Goal: Communication & Community: Answer question/provide support

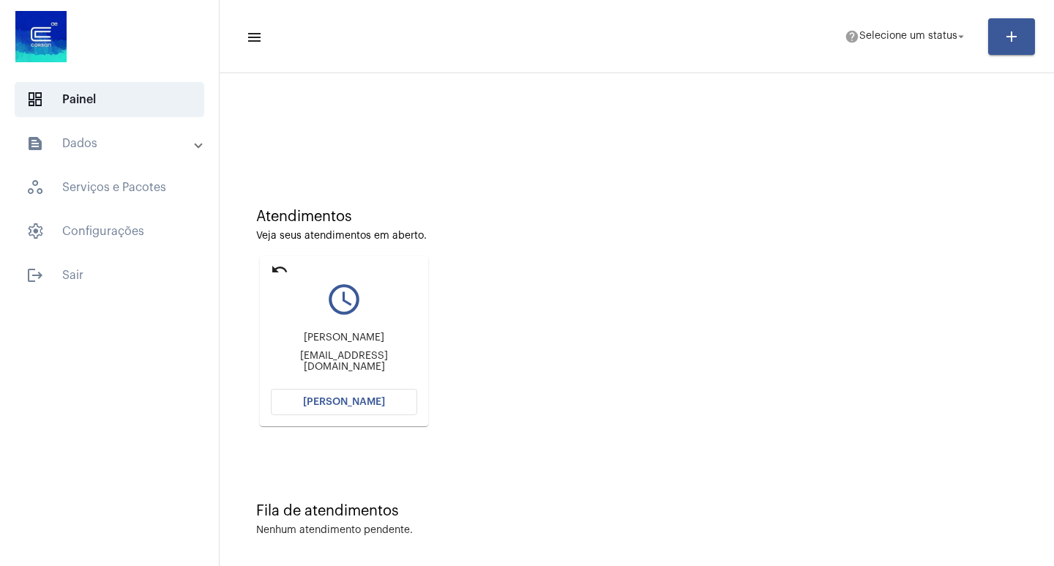
click at [327, 408] on button "[PERSON_NAME]" at bounding box center [344, 402] width 146 height 26
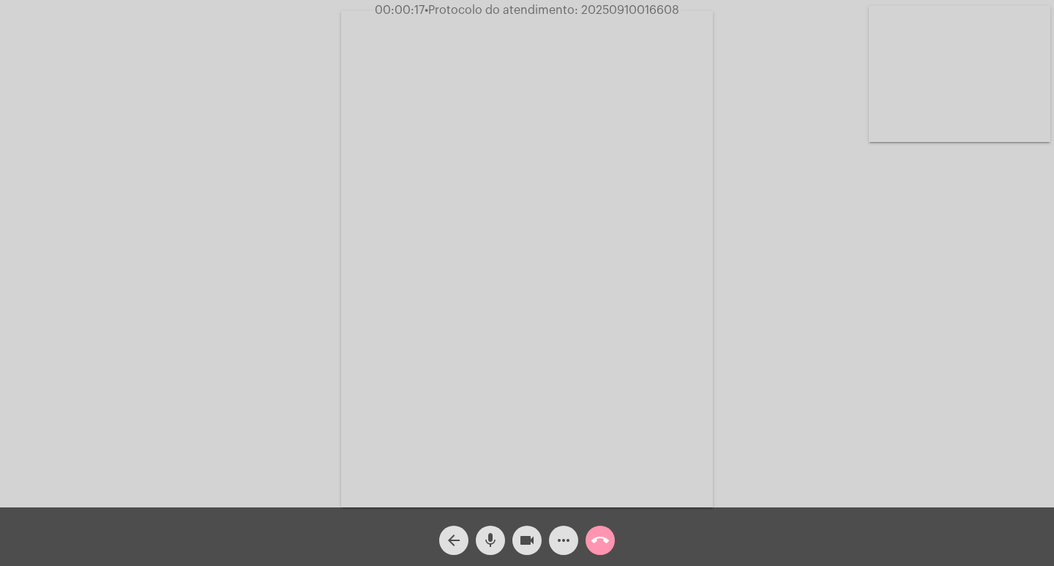
click at [722, 538] on div "arrow_back mic videocam more_horiz call_end" at bounding box center [527, 536] width 1054 height 59
click at [559, 536] on mat-icon "more_horiz" at bounding box center [564, 541] width 18 height 18
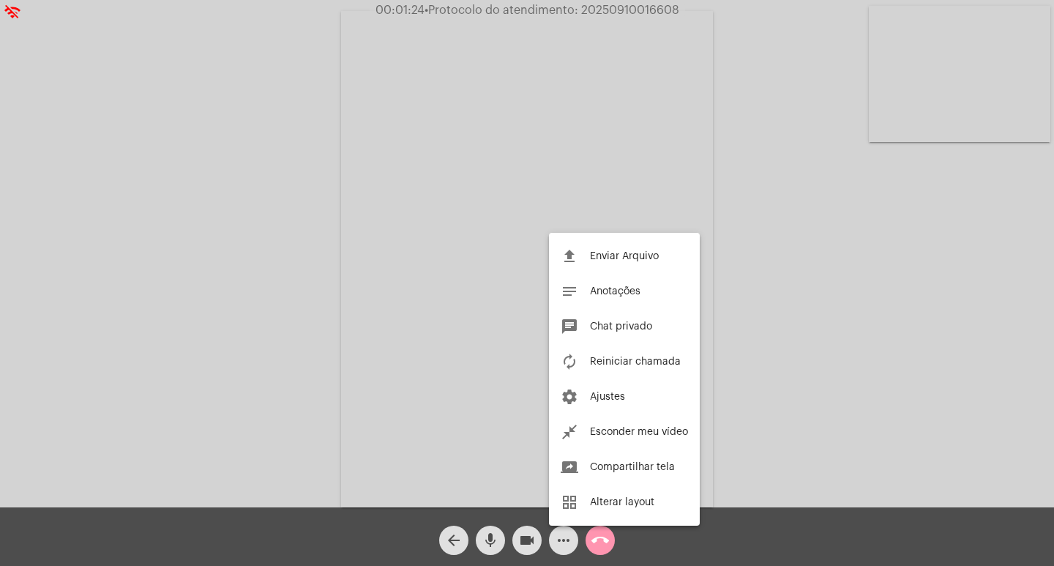
click at [283, 294] on div at bounding box center [527, 283] width 1054 height 566
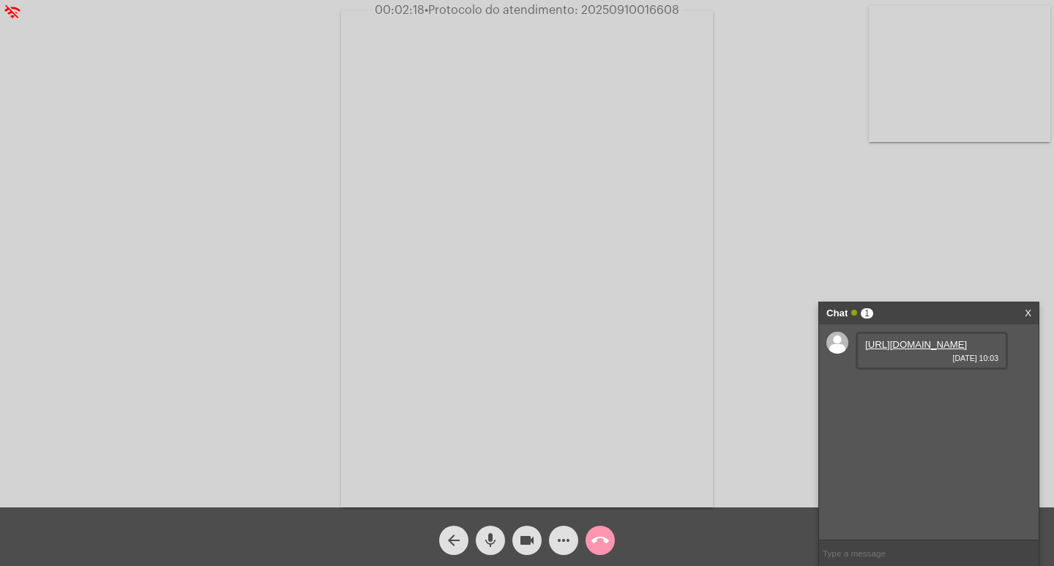
click at [939, 350] on link "[URL][DOMAIN_NAME]" at bounding box center [916, 344] width 102 height 11
click at [909, 273] on div "Acessando Câmera e Microfone..." at bounding box center [526, 257] width 1051 height 507
click at [537, 538] on button "videocam" at bounding box center [526, 540] width 29 height 29
click at [517, 531] on button "videocam_off" at bounding box center [526, 540] width 29 height 29
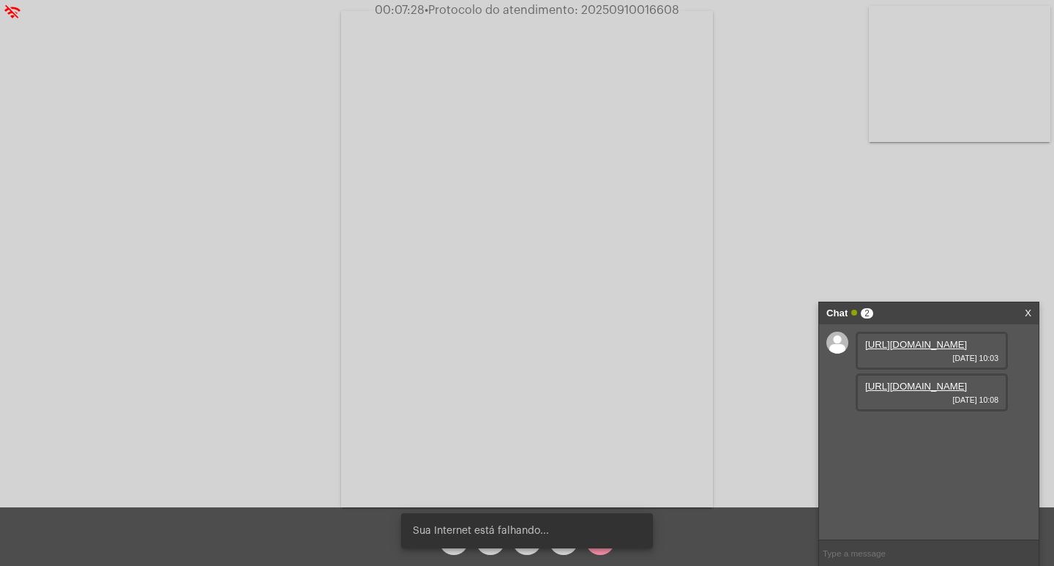
click at [909, 392] on link "[URL][DOMAIN_NAME]" at bounding box center [916, 386] width 102 height 11
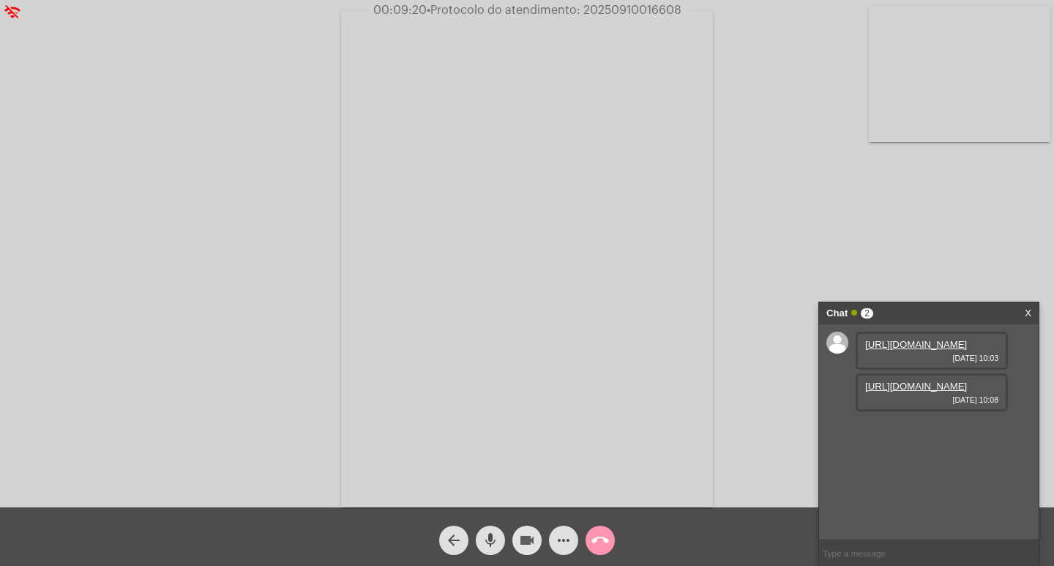
click at [531, 546] on mat-icon "videocam" at bounding box center [527, 541] width 18 height 18
click at [529, 531] on span "videocam_off" at bounding box center [527, 540] width 18 height 29
click at [523, 534] on mat-icon "videocam" at bounding box center [527, 541] width 18 height 18
click at [525, 541] on mat-icon "videocam_off" at bounding box center [527, 541] width 18 height 18
click at [495, 536] on mat-icon "mic" at bounding box center [491, 541] width 18 height 18
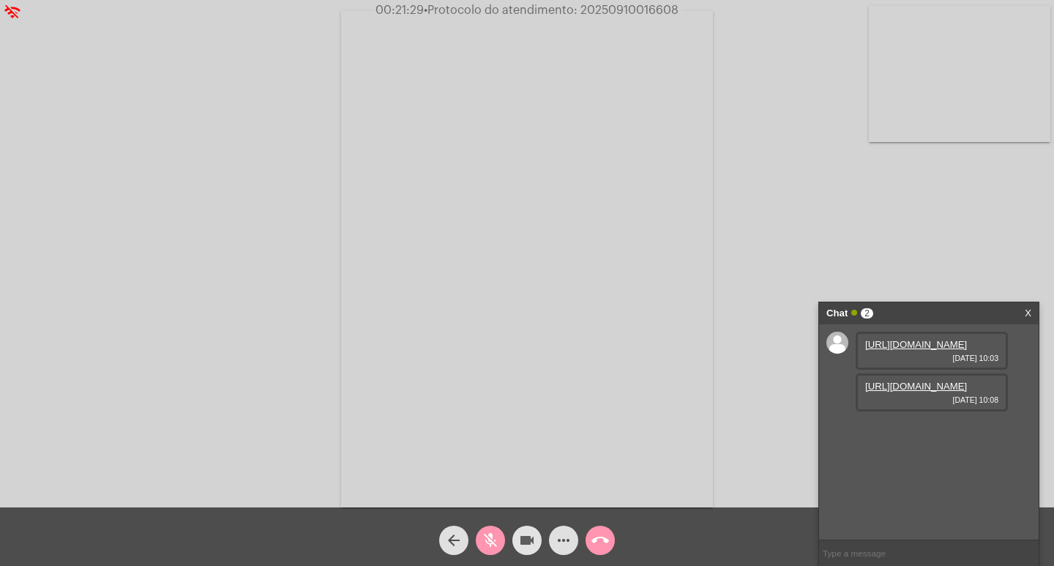
click at [523, 545] on mat-icon "videocam" at bounding box center [527, 541] width 18 height 18
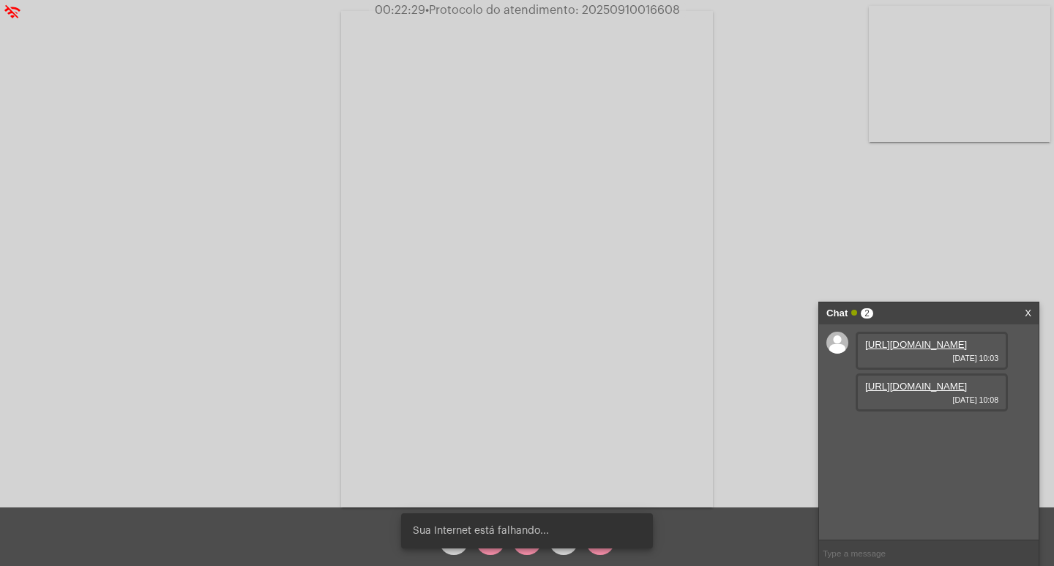
click at [530, 549] on div "Sua Internet está falhando..." at bounding box center [527, 531] width 287 height 70
click at [527, 545] on snack-bar-container "Sua Internet está falhando..." at bounding box center [527, 530] width 252 height 35
click at [529, 553] on div "Sua Internet está falhando..." at bounding box center [527, 531] width 287 height 70
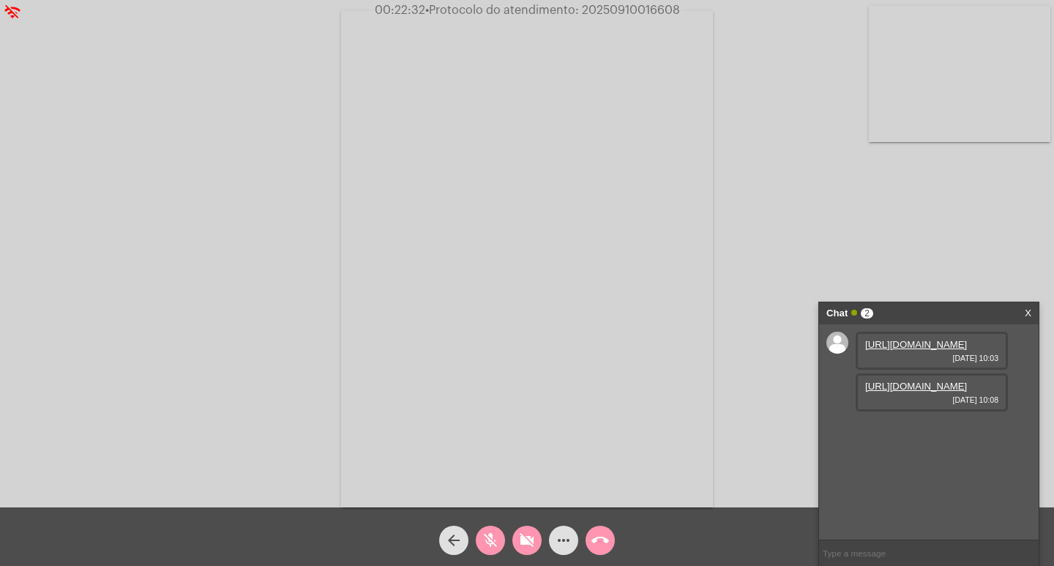
click at [529, 551] on span "videocam_off" at bounding box center [527, 540] width 18 height 29
click at [506, 543] on div "mic_off" at bounding box center [490, 536] width 37 height 37
click at [608, 8] on span "• Protocolo do atendimento: 20250910016608" at bounding box center [552, 10] width 255 height 12
copy span "20250910016608"
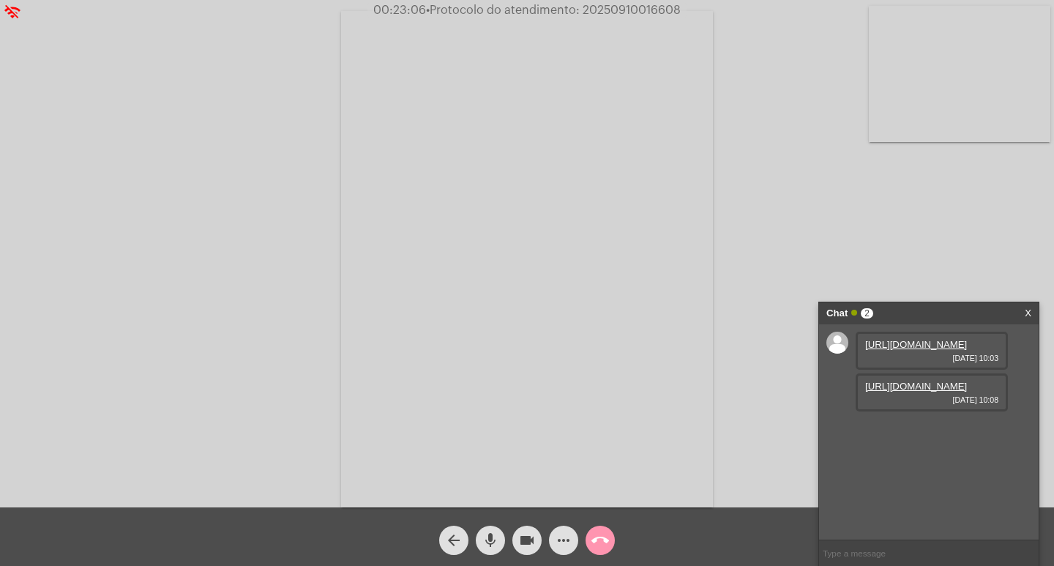
click at [263, 351] on div "Acessando Câmera e Microfone..." at bounding box center [526, 257] width 1051 height 507
click at [607, 538] on mat-icon "call_end" at bounding box center [601, 541] width 18 height 18
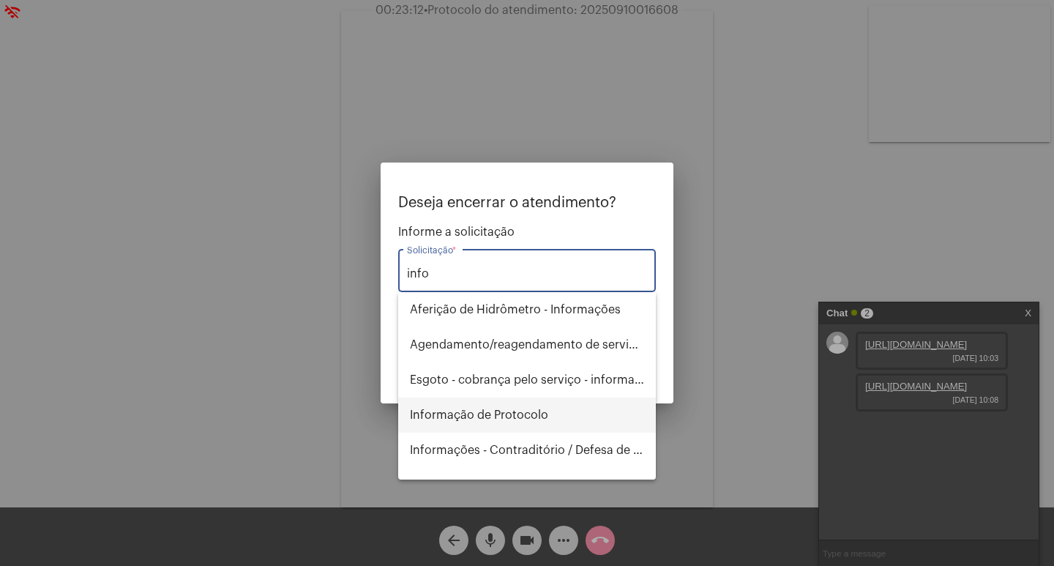
click at [551, 414] on span "Informação de Protocolo" at bounding box center [527, 415] width 234 height 35
type input "Informação de Protocolo"
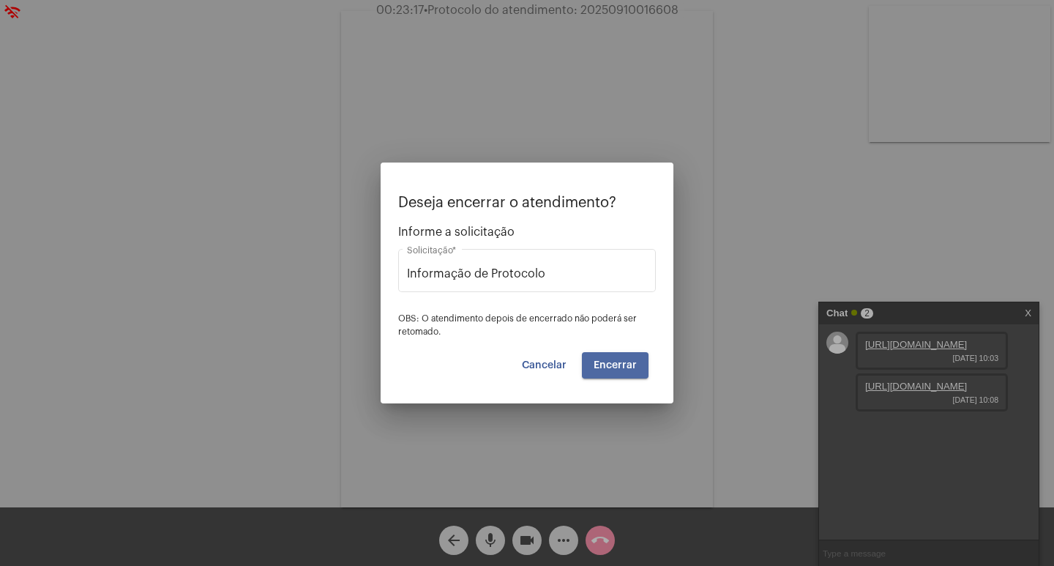
click at [601, 370] on button "Encerrar" at bounding box center [615, 365] width 67 height 26
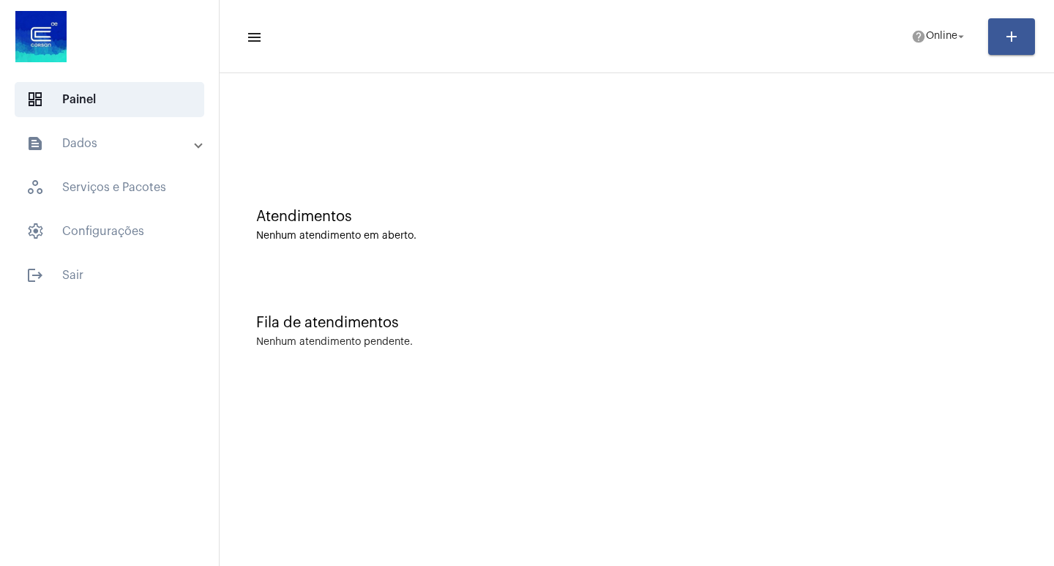
drag, startPoint x: 638, startPoint y: 247, endPoint x: 362, endPoint y: 340, distance: 290.6
drag, startPoint x: 362, startPoint y: 340, endPoint x: 316, endPoint y: 245, distance: 105.1
click at [316, 245] on div "Atendimentos Nenhum atendimento em aberto." at bounding box center [637, 218] width 820 height 106
drag, startPoint x: 297, startPoint y: 269, endPoint x: 814, endPoint y: 487, distance: 560.7
click at [866, 542] on mat-sidenav-content "menu help Online arrow_drop_down add Atendimentos Nenhum atendimento em aberto.…" at bounding box center [637, 283] width 835 height 566
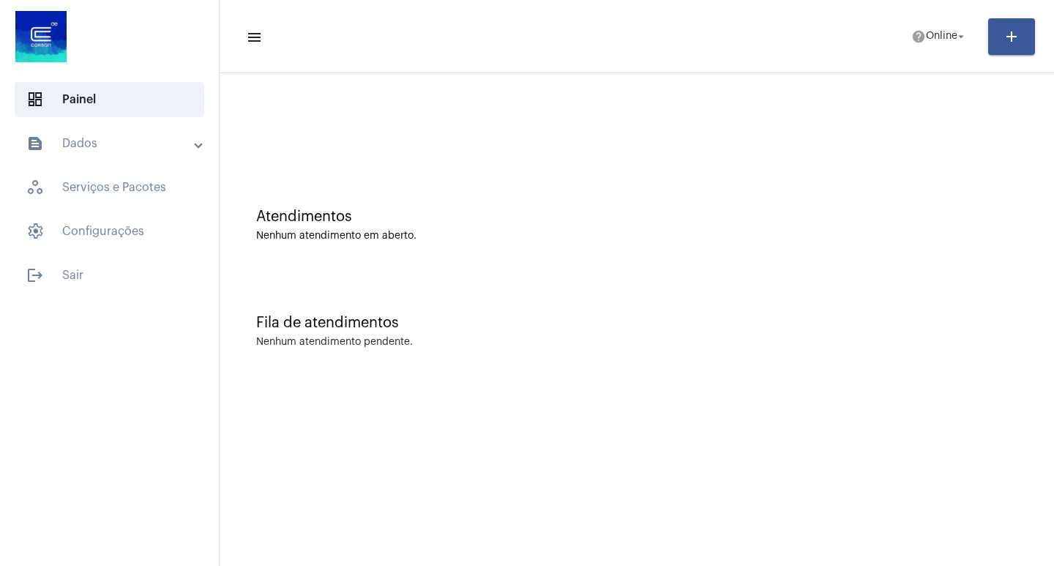
click at [683, 328] on div "Fila de atendimentos" at bounding box center [636, 323] width 761 height 16
drag, startPoint x: 466, startPoint y: 407, endPoint x: 201, endPoint y: 471, distance: 273.5
click at [201, 471] on mat-sidenav-container "dashboard Painel text_snippet_outlined Dados history_outlined Histórico schedul…" at bounding box center [527, 283] width 1054 height 566
